Goal: Information Seeking & Learning: Learn about a topic

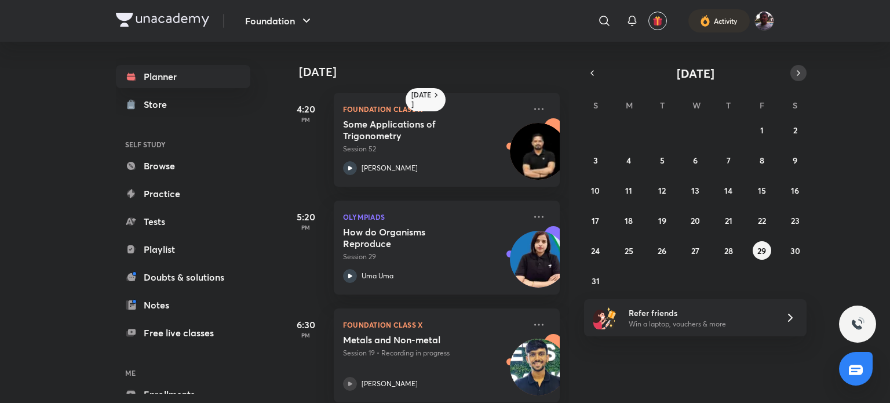
click at [792, 68] on button "button" at bounding box center [799, 73] width 16 height 16
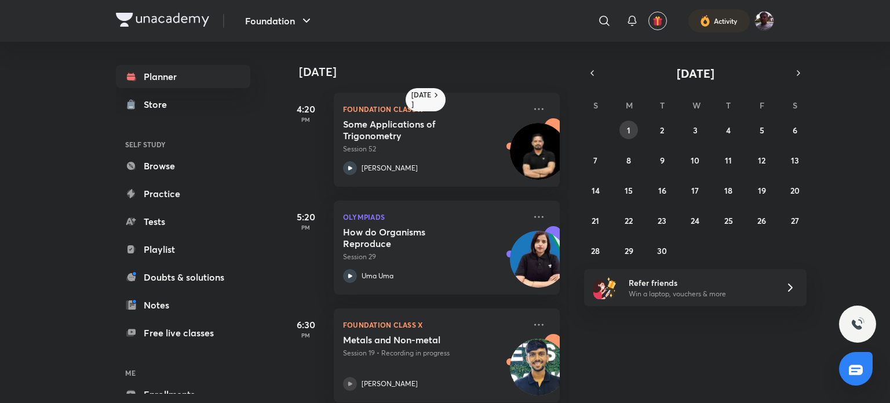
drag, startPoint x: 643, startPoint y: 128, endPoint x: 635, endPoint y: 128, distance: 7.5
click at [635, 128] on div "31 1 2 3 4 5 6 7 8 9 10 11 12 13 14 15 16 17 18 19 20 21 22 23 24 25 26 27 28 2…" at bounding box center [695, 190] width 223 height 139
click at [635, 128] on button "1" at bounding box center [629, 130] width 19 height 19
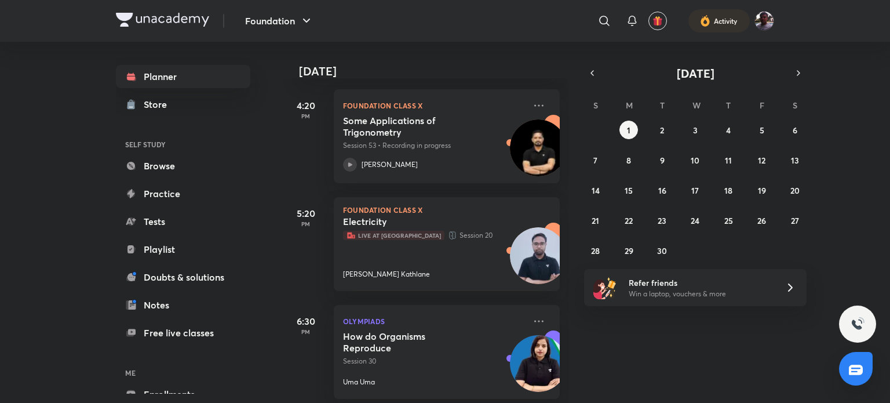
scroll to position [177, 0]
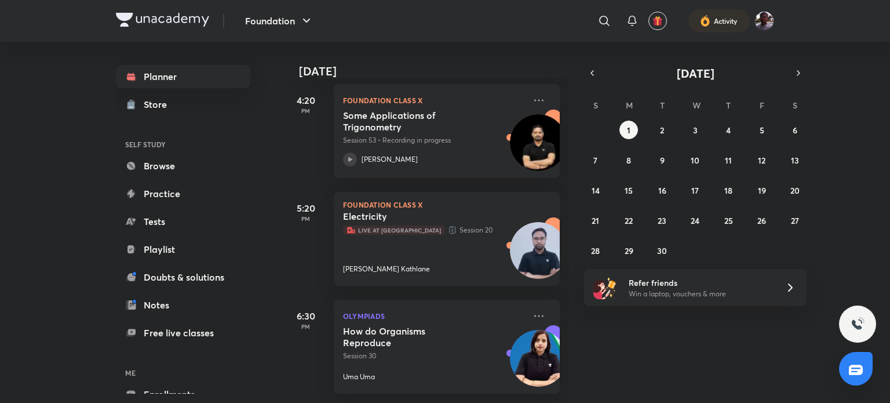
click at [392, 352] on div "How do Organisms Reproduce Session 30 Uma Uma" at bounding box center [434, 353] width 182 height 57
click at [365, 372] on p "Uma Uma" at bounding box center [359, 377] width 32 height 10
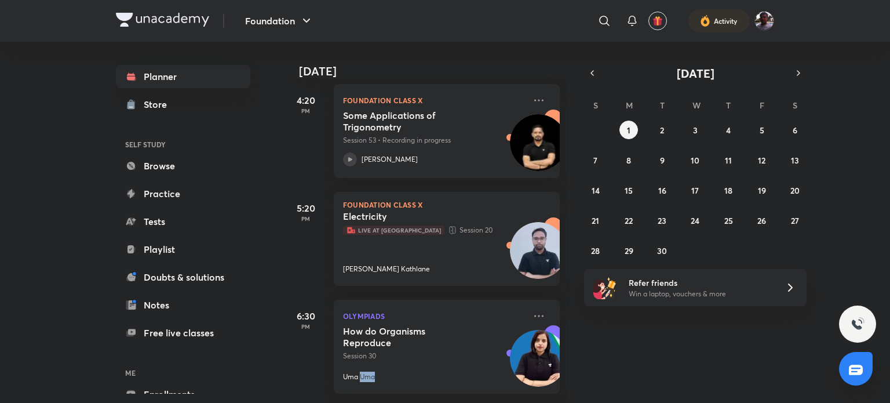
click at [365, 372] on p "Uma Uma" at bounding box center [359, 377] width 32 height 10
click at [404, 372] on div "Uma Uma" at bounding box center [434, 377] width 182 height 10
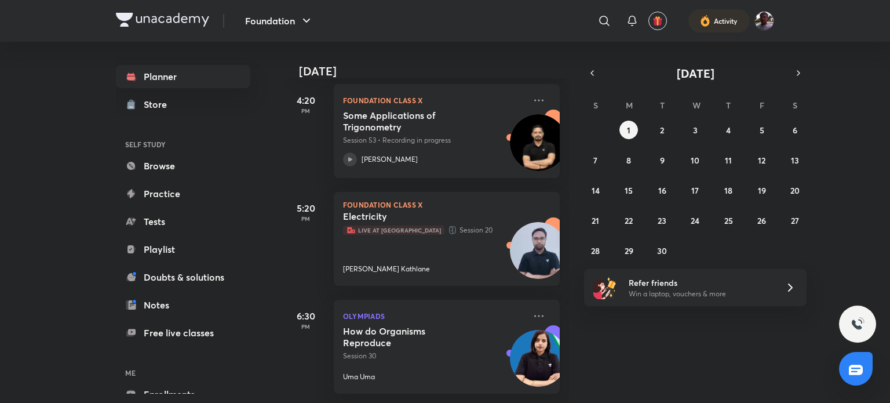
click at [404, 372] on div "Uma Uma" at bounding box center [434, 377] width 182 height 10
click at [448, 224] on icon at bounding box center [452, 230] width 9 height 12
click at [587, 67] on button "button" at bounding box center [592, 73] width 16 height 16
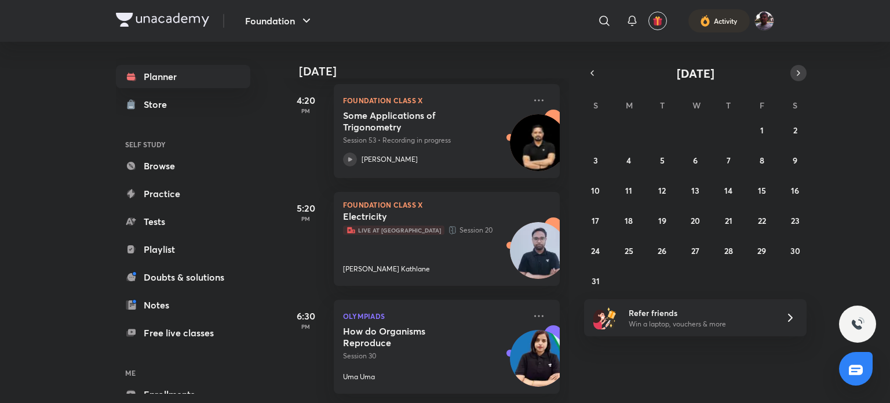
click at [794, 68] on icon "button" at bounding box center [798, 73] width 9 height 10
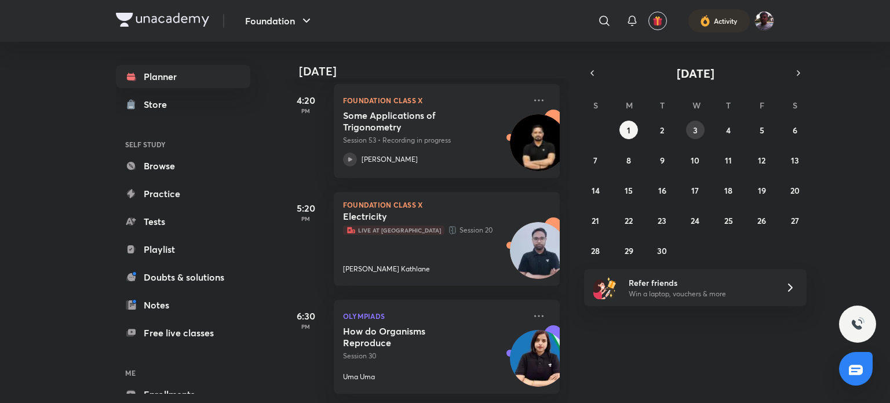
click at [687, 134] on button "3" at bounding box center [695, 130] width 19 height 19
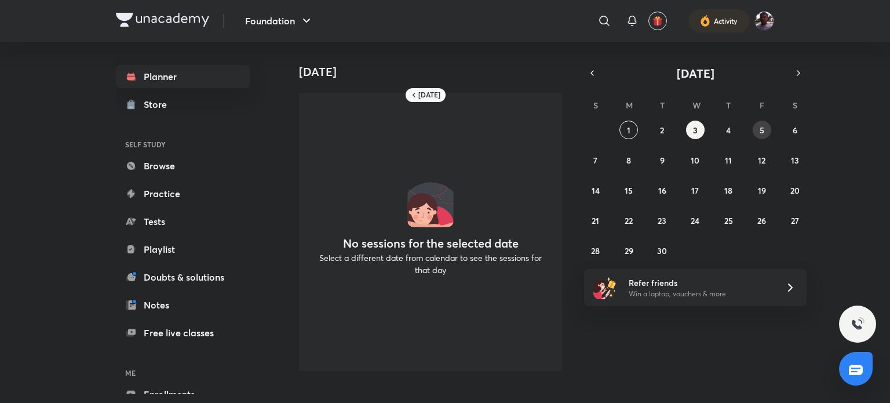
click at [756, 128] on button "5" at bounding box center [762, 130] width 19 height 19
click at [691, 130] on button "3" at bounding box center [695, 130] width 19 height 19
click at [753, 125] on div "31 1 2 3 4 5 6 7 8 9 10 11 12 13 14 15 16 17 18 19 20 21 22 23 24 25 26 27 28 2…" at bounding box center [695, 190] width 223 height 139
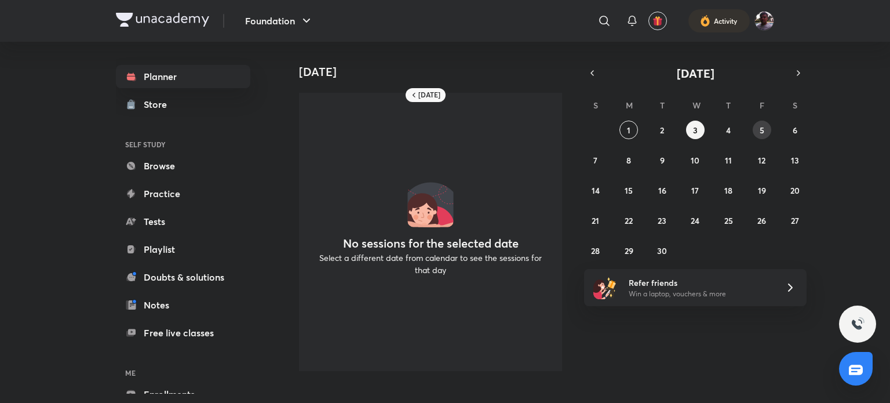
click at [757, 129] on button "5" at bounding box center [762, 130] width 19 height 19
click at [759, 156] on abbr "12" at bounding box center [762, 160] width 8 height 11
click at [592, 74] on icon "button" at bounding box center [592, 73] width 2 height 5
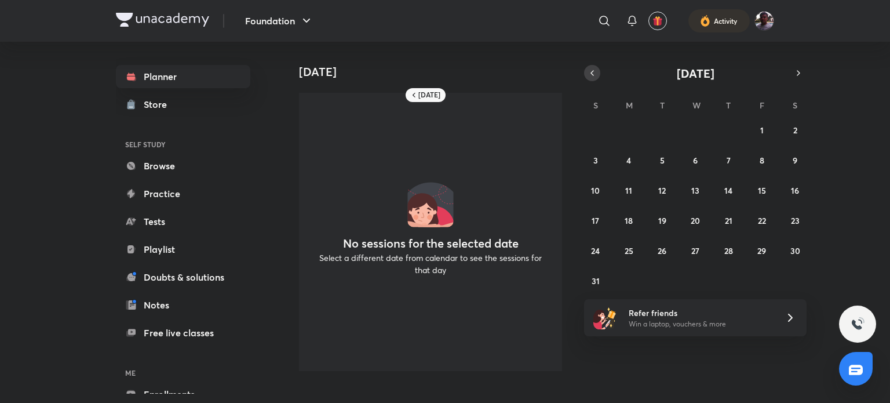
click at [592, 74] on icon "button" at bounding box center [592, 73] width 2 height 5
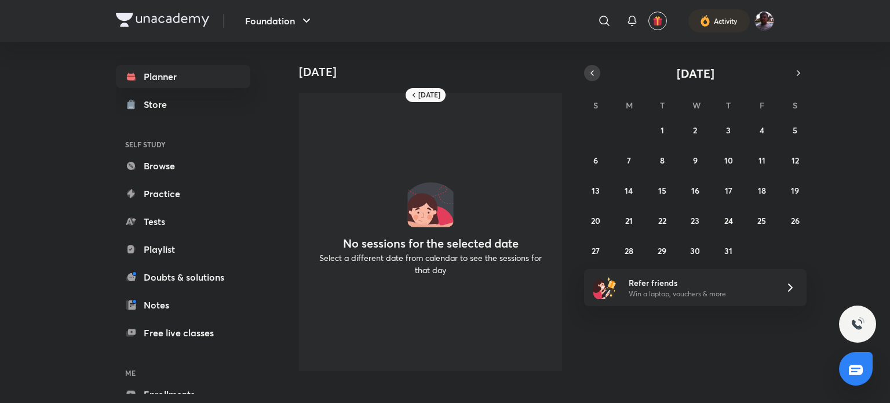
click at [591, 71] on icon "button" at bounding box center [592, 73] width 9 height 10
click at [631, 122] on button "2" at bounding box center [629, 130] width 19 height 19
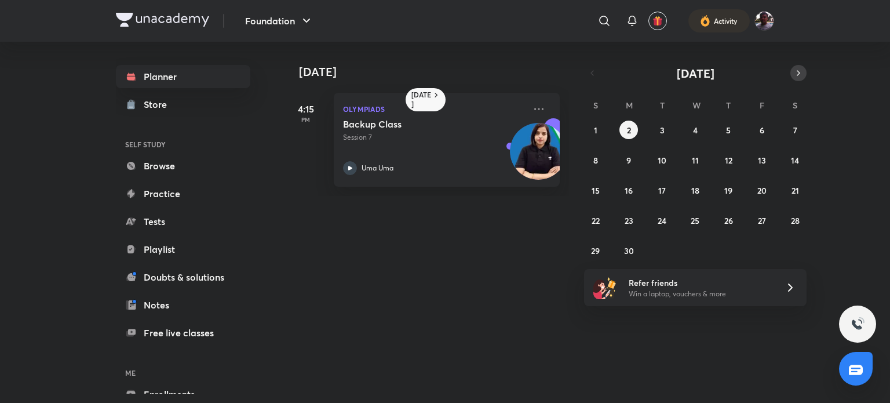
click at [803, 73] on icon "button" at bounding box center [798, 73] width 9 height 10
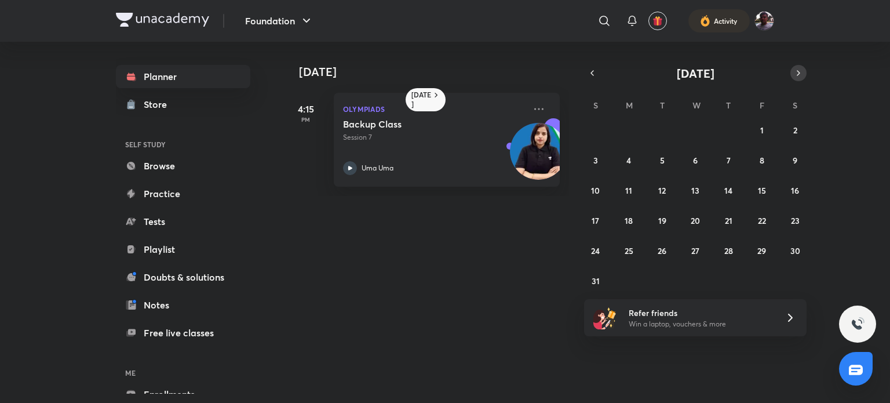
click at [803, 73] on icon "button" at bounding box center [798, 73] width 9 height 10
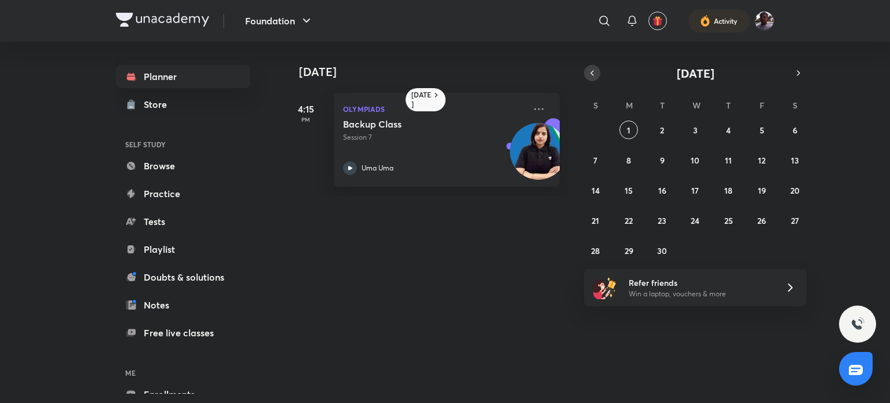
click at [591, 70] on icon "button" at bounding box center [592, 73] width 9 height 10
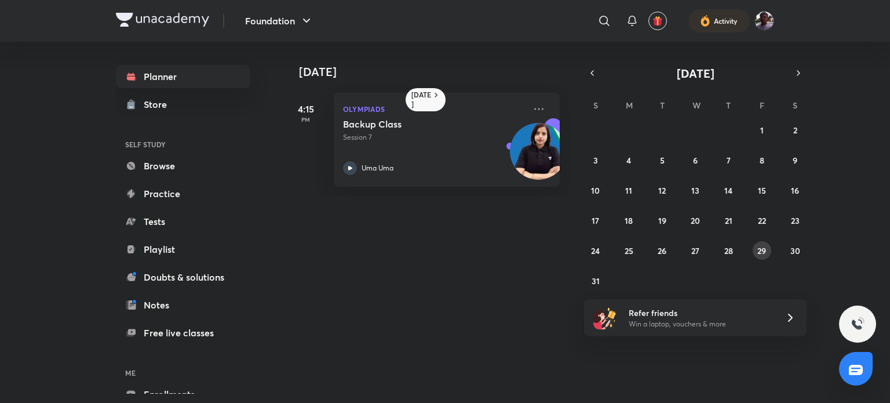
click at [767, 252] on button "29" at bounding box center [762, 250] width 19 height 19
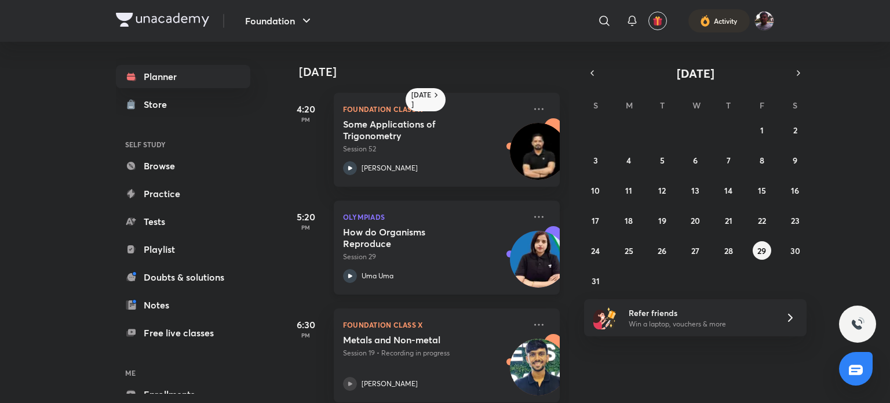
click at [420, 271] on div "Uma Uma" at bounding box center [434, 276] width 182 height 14
click at [795, 74] on icon "button" at bounding box center [798, 73] width 9 height 10
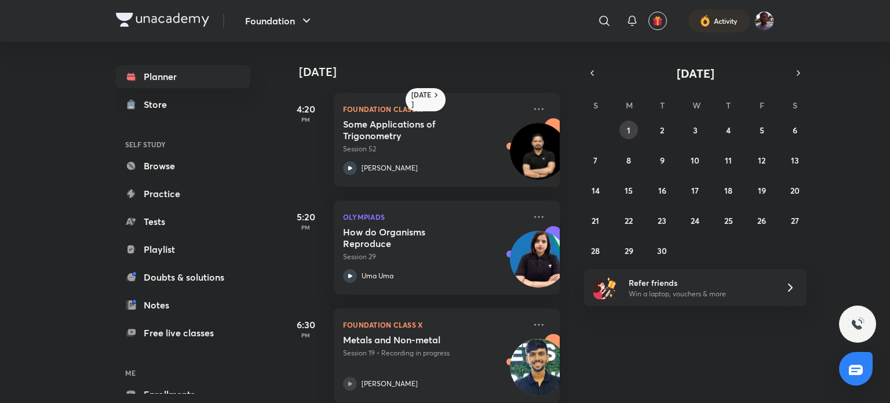
click at [625, 129] on button "1" at bounding box center [629, 130] width 19 height 19
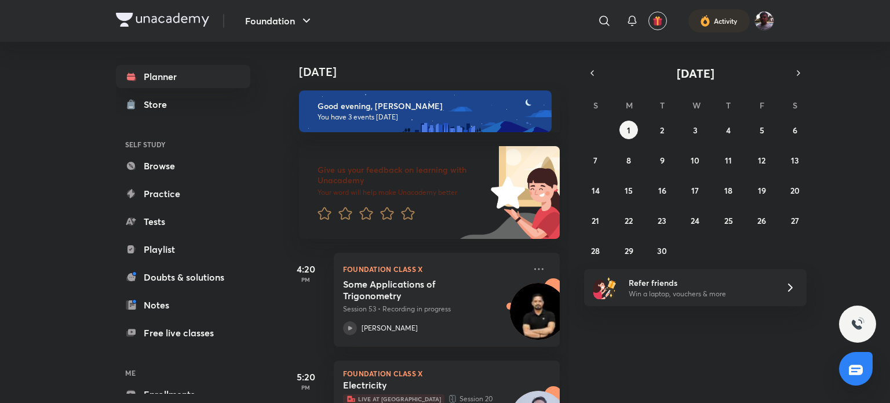
scroll to position [177, 0]
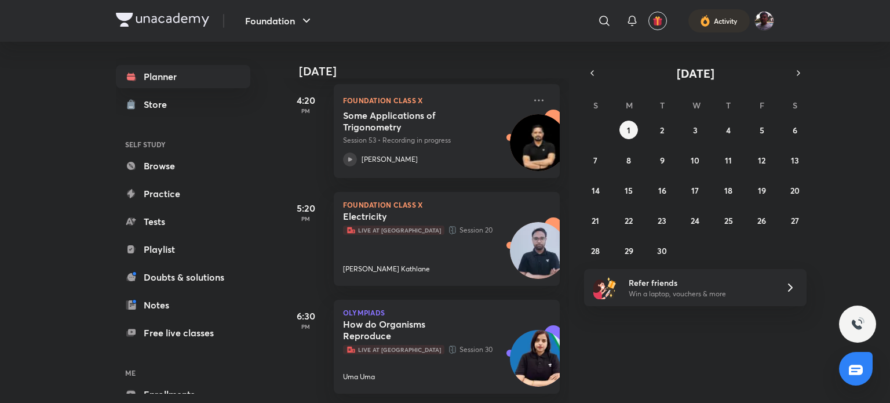
click at [385, 322] on h5 "How do Organisms Reproduce" at bounding box center [415, 329] width 144 height 23
click at [860, 314] on div at bounding box center [857, 323] width 37 height 37
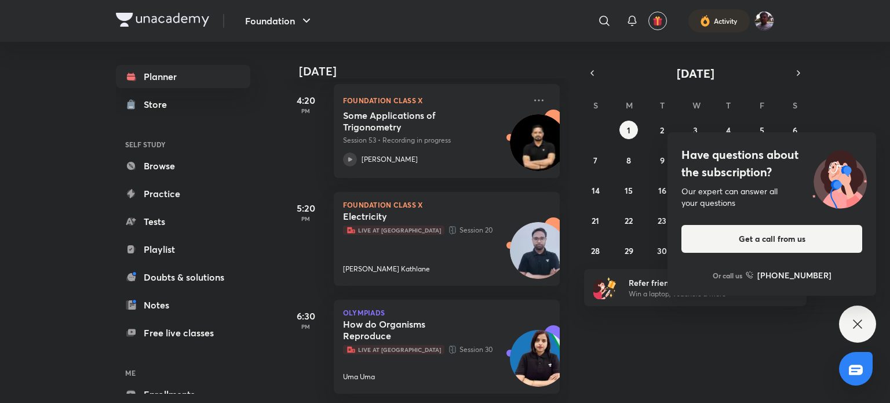
click at [850, 317] on div "Have questions about the subscription? Our expert can answer all your questions…" at bounding box center [857, 323] width 37 height 37
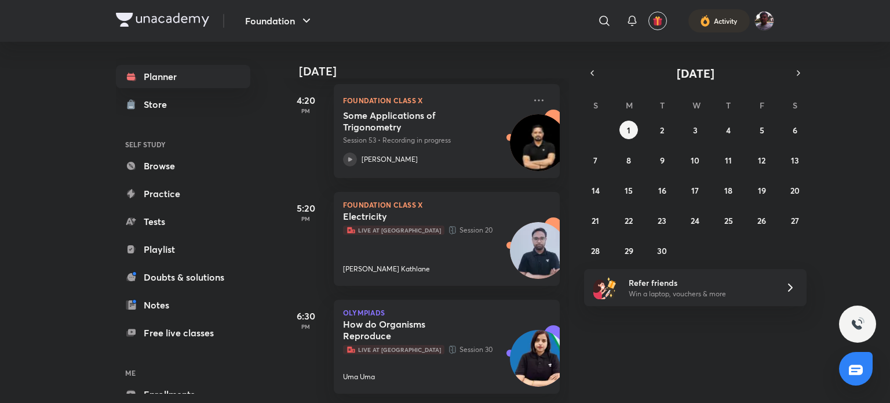
click at [622, 342] on div "Today Good evening, Tannishtha You have 3 events today Give us your feedback on…" at bounding box center [585, 222] width 605 height 361
click at [447, 95] on p "Foundation Class X" at bounding box center [434, 100] width 182 height 14
click at [591, 68] on icon "button" at bounding box center [592, 73] width 9 height 10
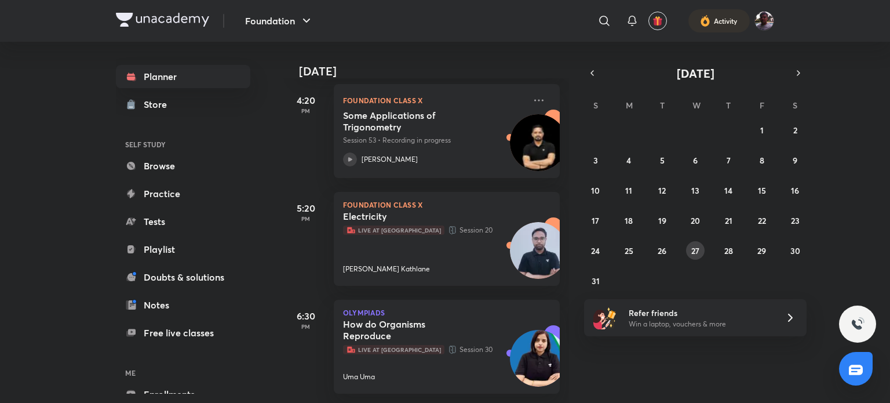
click at [695, 245] on abbr "27" at bounding box center [695, 250] width 8 height 11
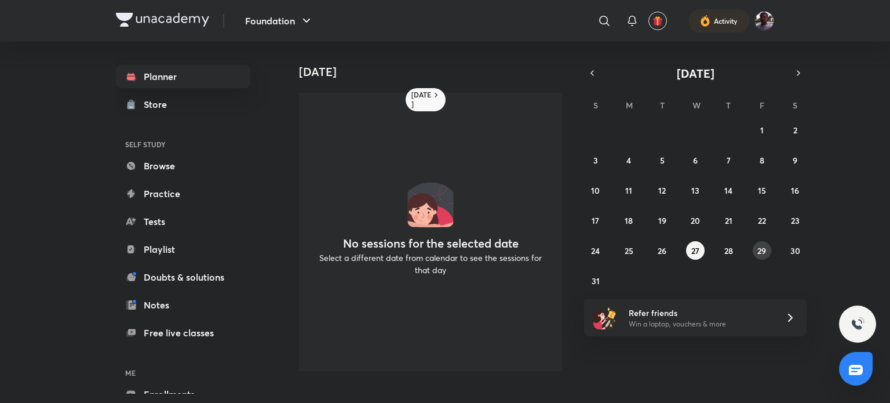
click at [765, 249] on abbr "29" at bounding box center [761, 250] width 9 height 11
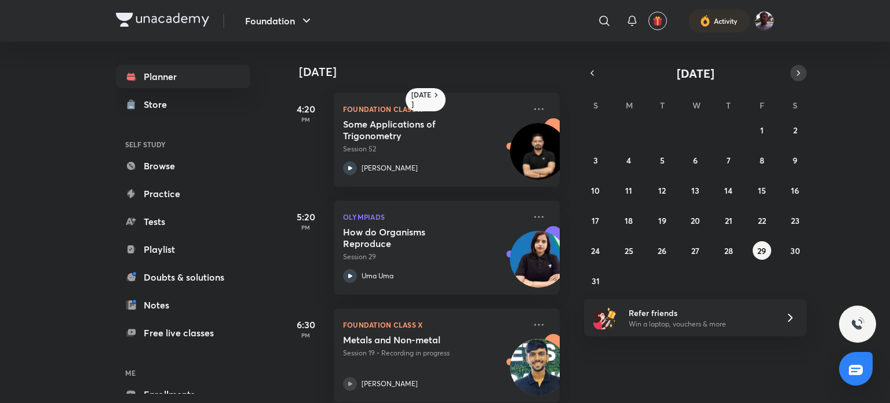
click at [799, 69] on icon "button" at bounding box center [798, 73] width 9 height 10
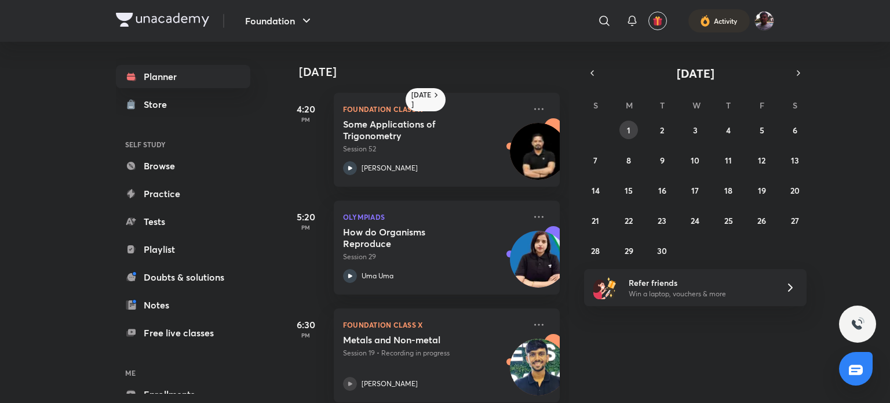
click at [628, 126] on abbr "1" at bounding box center [628, 130] width 3 height 11
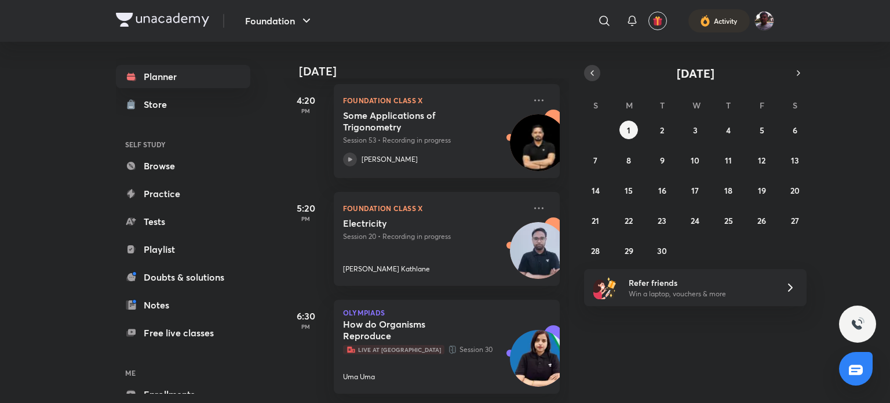
click at [589, 75] on icon "button" at bounding box center [592, 73] width 9 height 10
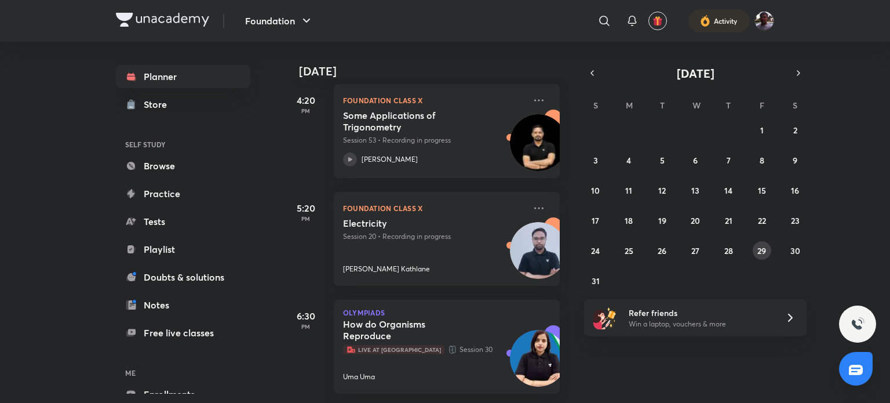
click at [762, 257] on button "29" at bounding box center [762, 250] width 19 height 19
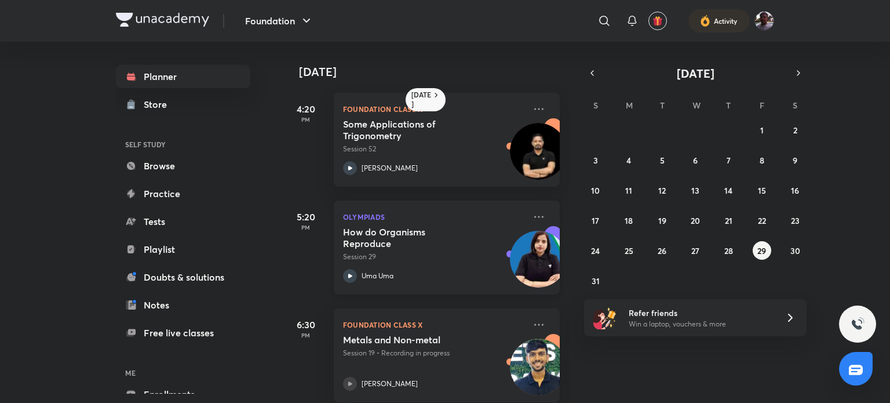
click at [468, 208] on div "Olympiads How do Organisms Reproduce Session 29 Uma Uma" at bounding box center [447, 248] width 226 height 94
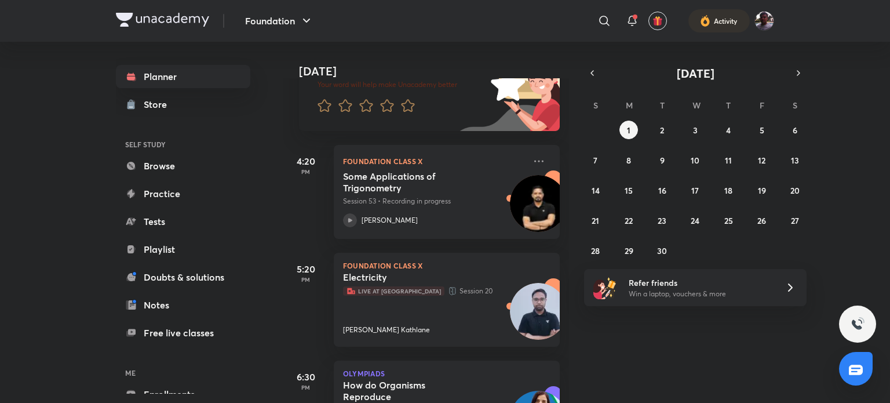
scroll to position [177, 0]
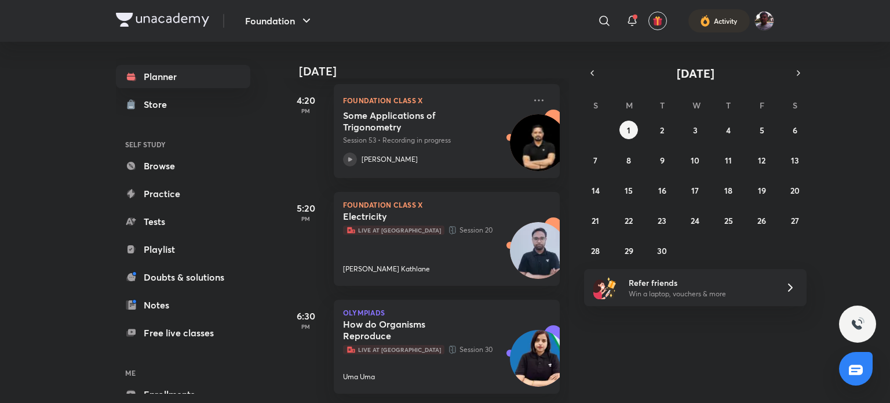
click at [406, 344] on p "Live at Centre Session 30" at bounding box center [434, 350] width 182 height 12
click at [406, 359] on div "How do Organisms Reproduce Live at Centre Session 30 Uma Uma" at bounding box center [434, 350] width 182 height 64
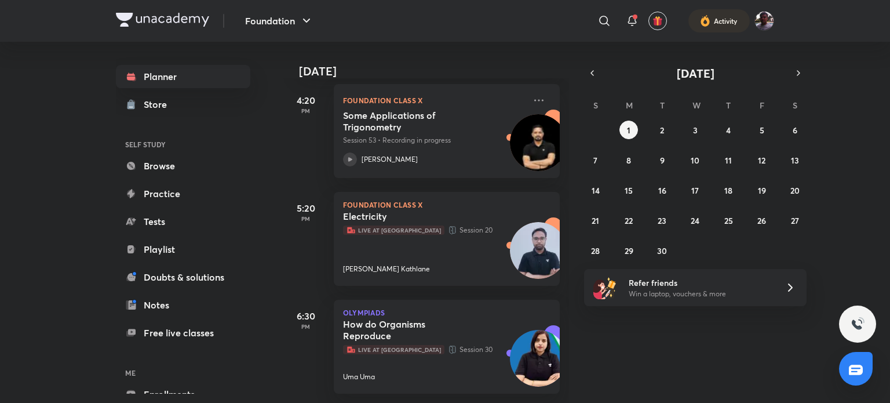
click at [398, 309] on p "Olympiads" at bounding box center [446, 312] width 207 height 7
click at [387, 155] on div "[PERSON_NAME]" at bounding box center [434, 159] width 182 height 14
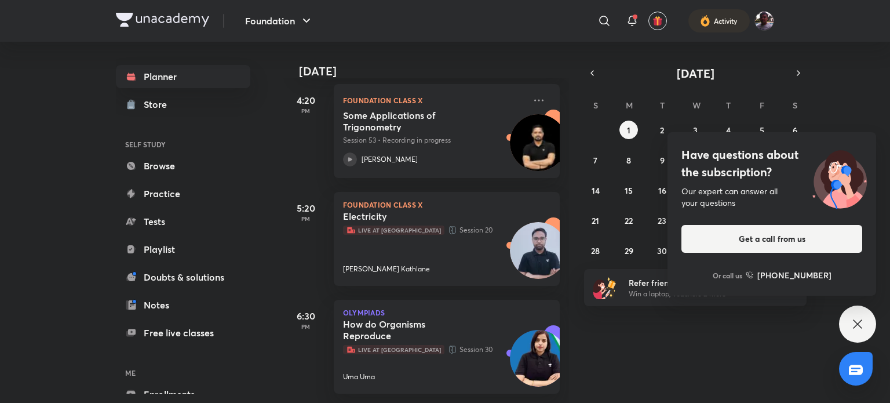
click at [816, 136] on div "Have questions about the subscription? Our expert can answer all your questions…" at bounding box center [772, 213] width 209 height 163
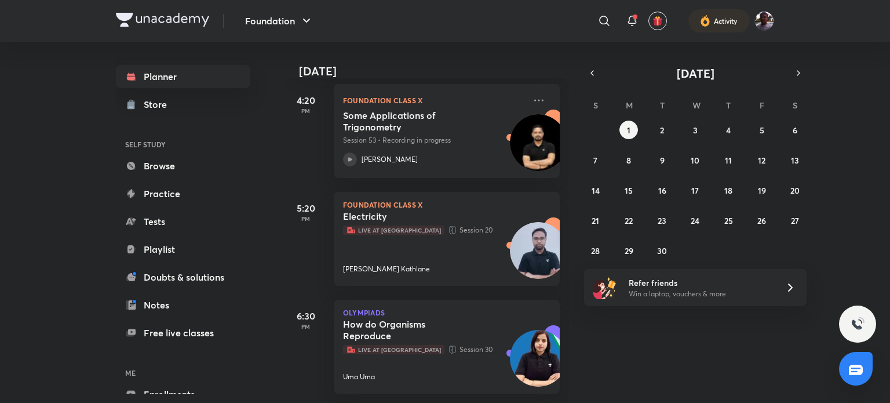
click at [467, 300] on div "Olympiads How do Organisms Reproduce Live at Centre Session 30 Uma Uma" at bounding box center [447, 347] width 226 height 94
click at [395, 324] on h5 "How do Organisms Reproduce" at bounding box center [415, 329] width 144 height 23
click at [417, 210] on h5 "Electricity" at bounding box center [415, 216] width 144 height 12
